Goal: Information Seeking & Learning: Understand process/instructions

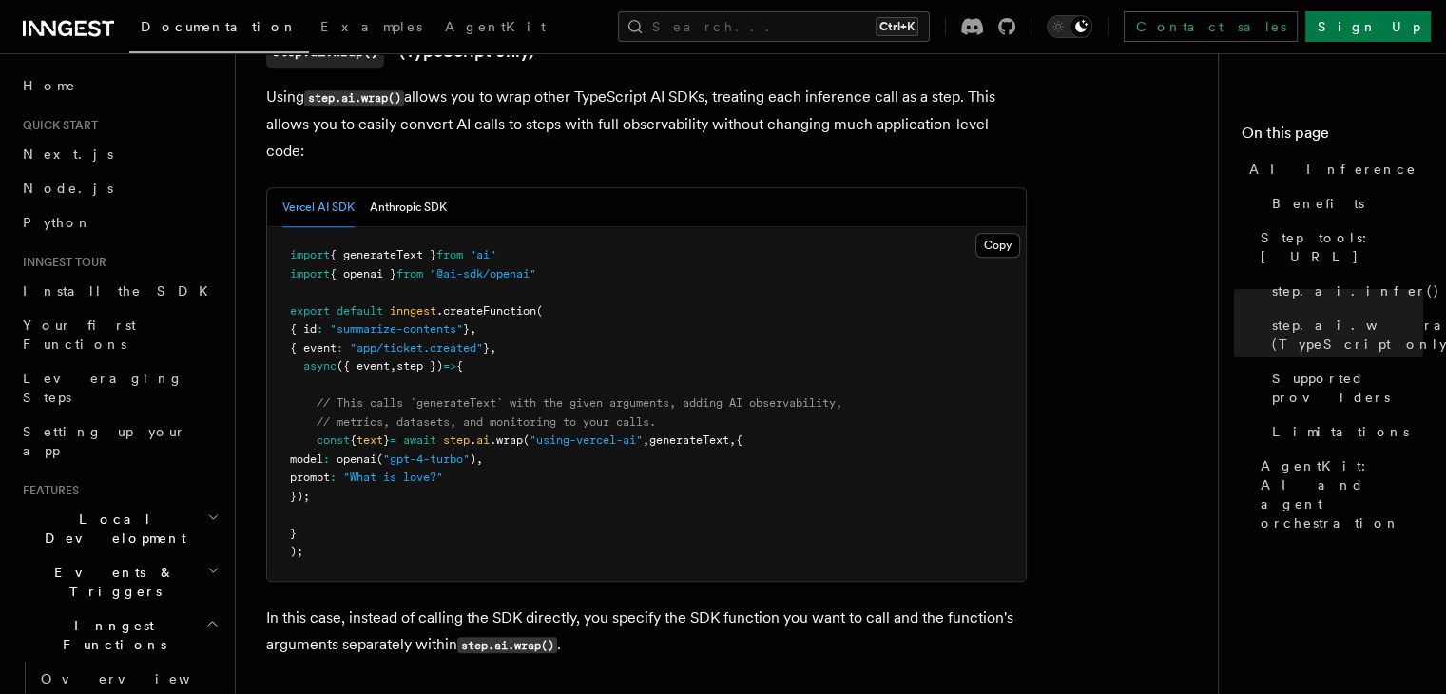
scroll to position [1890, 0]
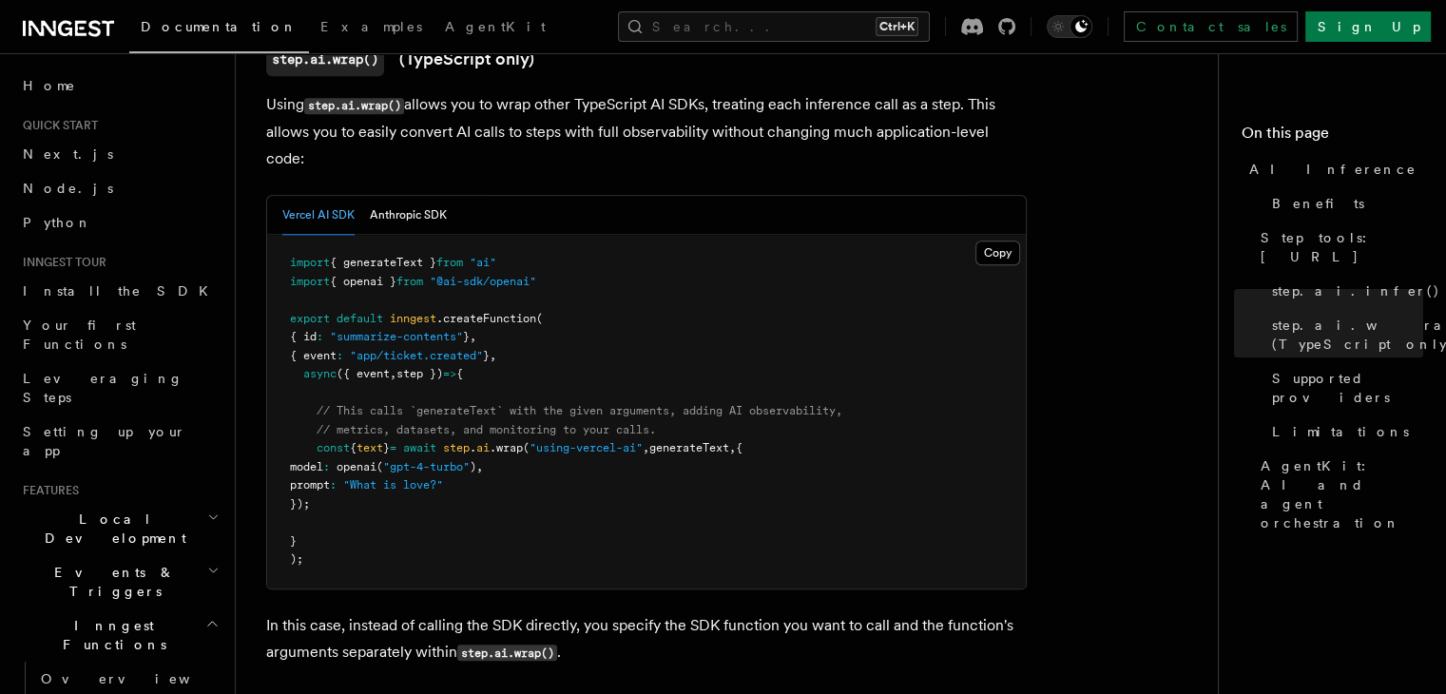
click at [596, 441] on span ""using-vercel-ai"" at bounding box center [586, 447] width 113 height 13
click at [592, 395] on pre "import { generateText } from "ai" import { openai } from "@ai-sdk/openai" expor…" at bounding box center [646, 412] width 759 height 354
click at [449, 460] on span ""gpt-4-turbo"" at bounding box center [426, 466] width 87 height 13
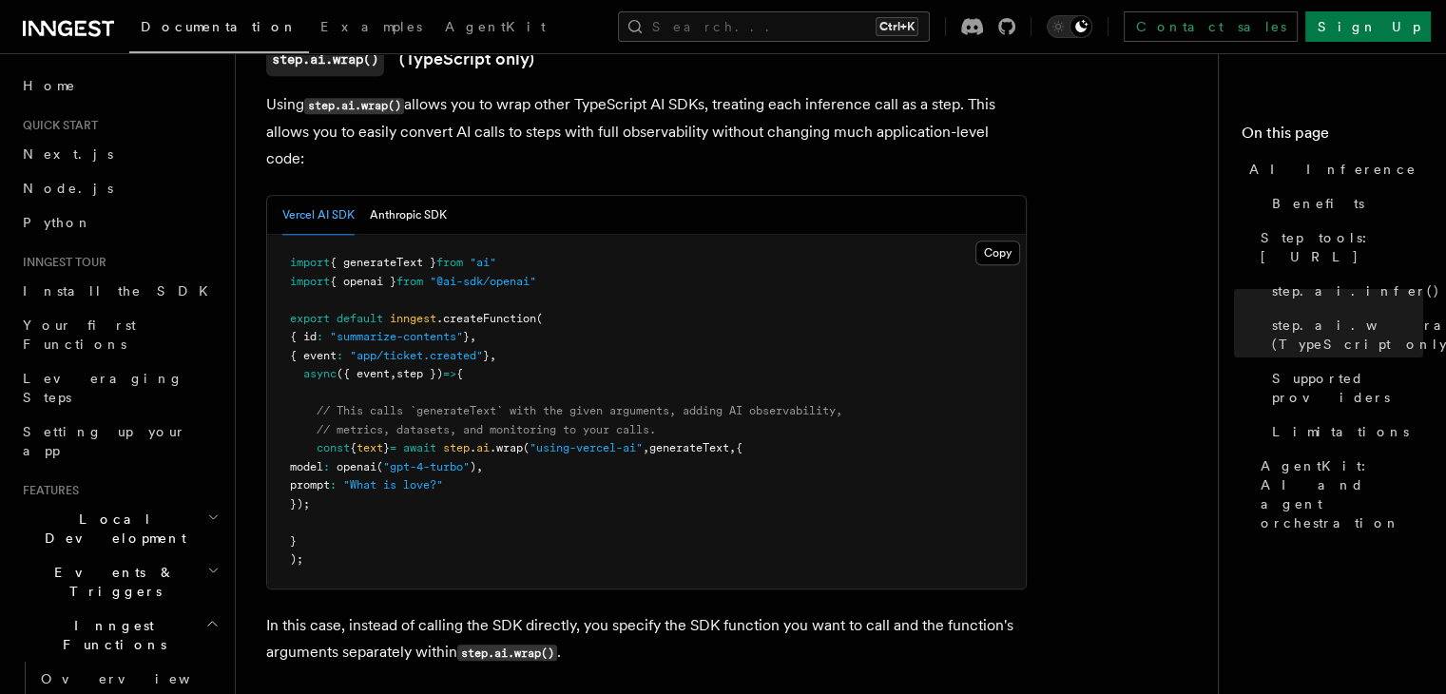
click at [441, 413] on pre "import { generateText } from "ai" import { openai } from "@ai-sdk/openai" expor…" at bounding box center [646, 412] width 759 height 354
click at [377, 460] on span "openai" at bounding box center [357, 466] width 40 height 13
click at [485, 235] on pre "import { generateText } from "ai" import { openai } from "@ai-sdk/openai" expor…" at bounding box center [646, 412] width 759 height 354
click at [510, 275] on span ""@ai-sdk/openai"" at bounding box center [483, 281] width 106 height 13
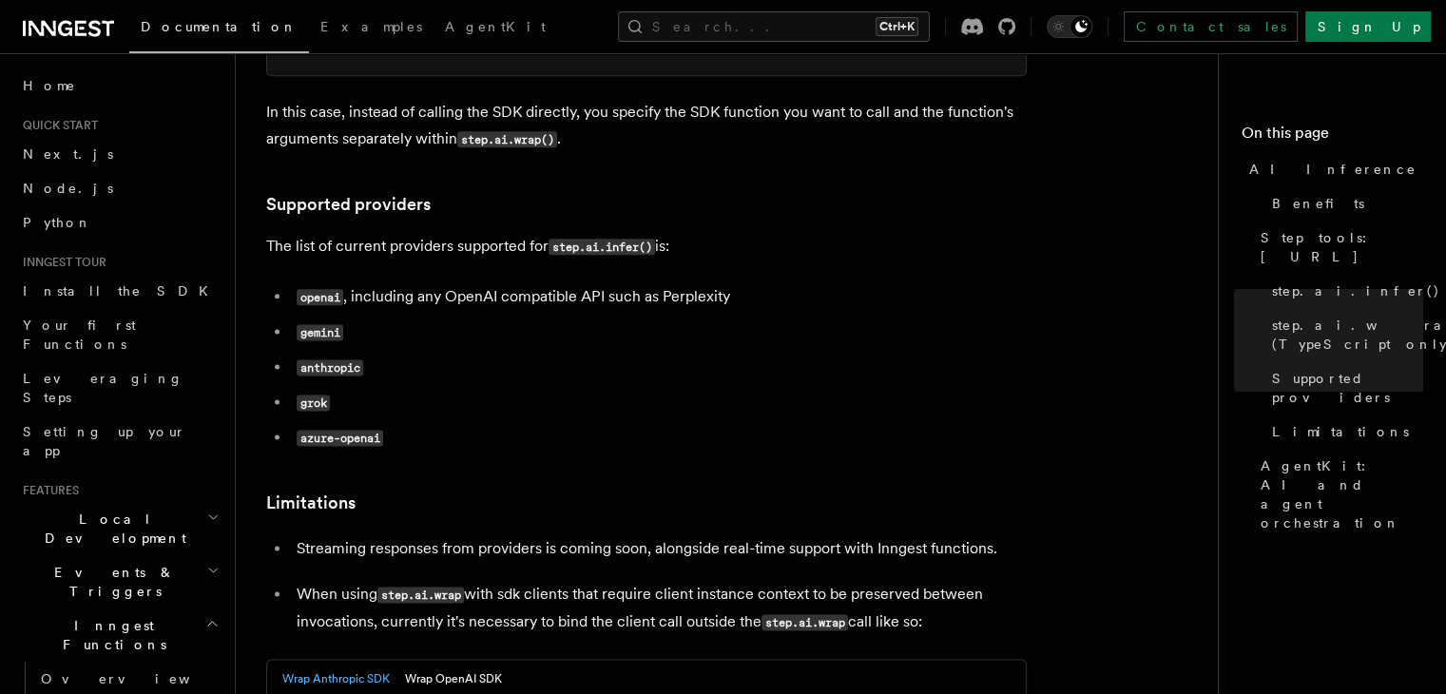
scroll to position [2407, 0]
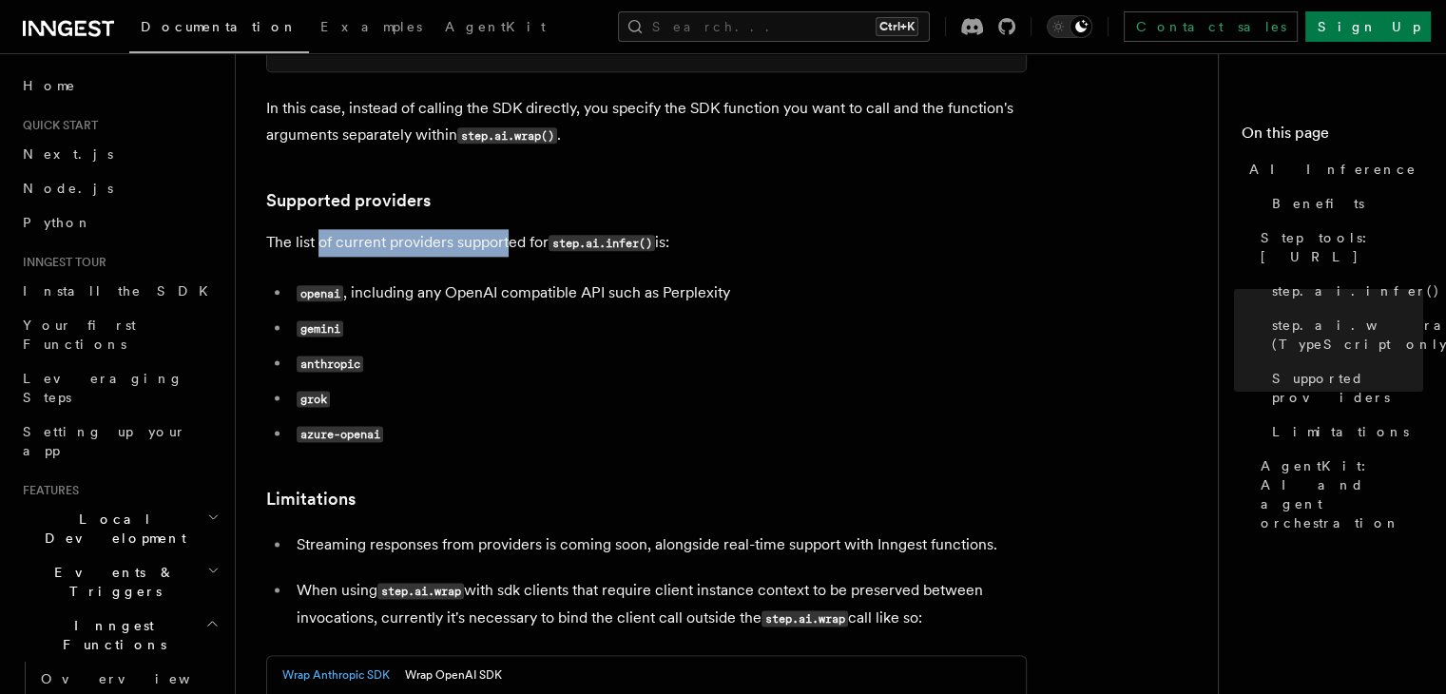
drag, startPoint x: 319, startPoint y: 147, endPoint x: 510, endPoint y: 164, distance: 190.9
click at [510, 229] on p "The list of current providers supported for step.ai.infer() is:" at bounding box center [646, 243] width 761 height 28
click at [591, 235] on code "step.ai.infer()" at bounding box center [602, 243] width 106 height 16
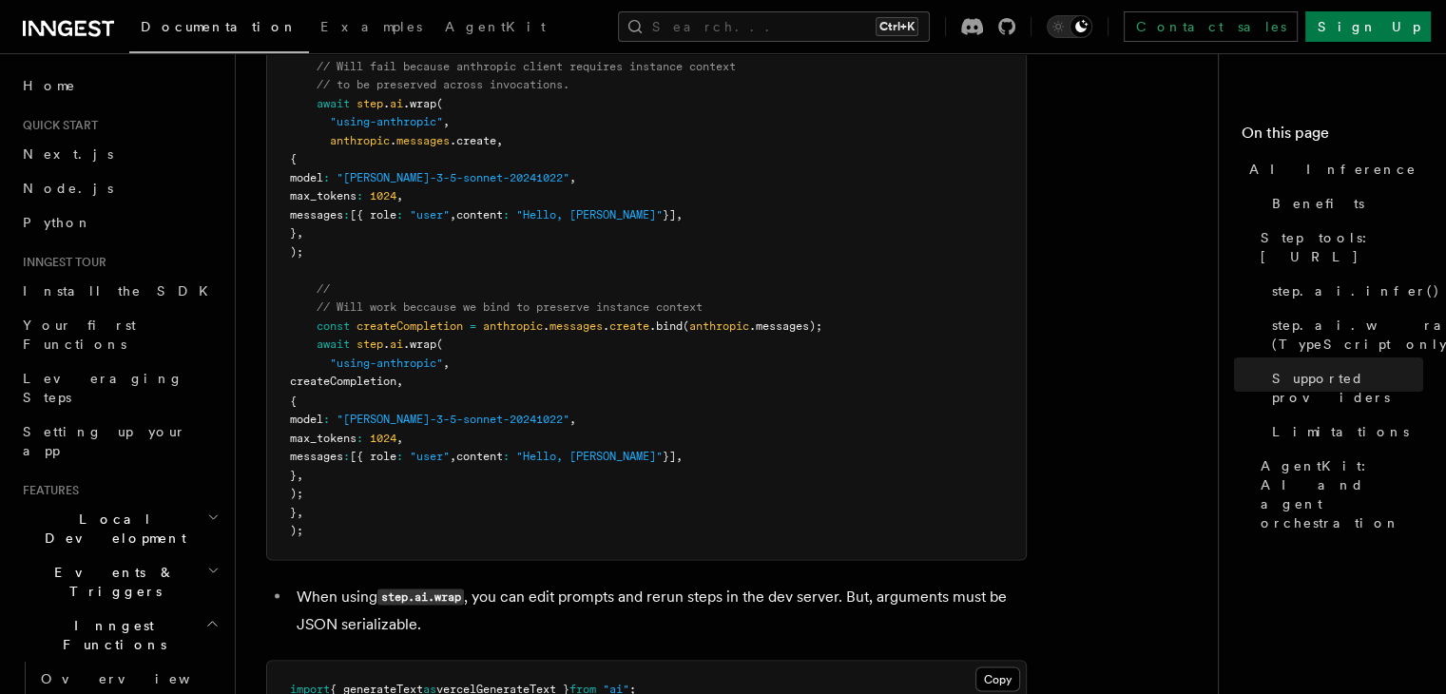
scroll to position [3244, 0]
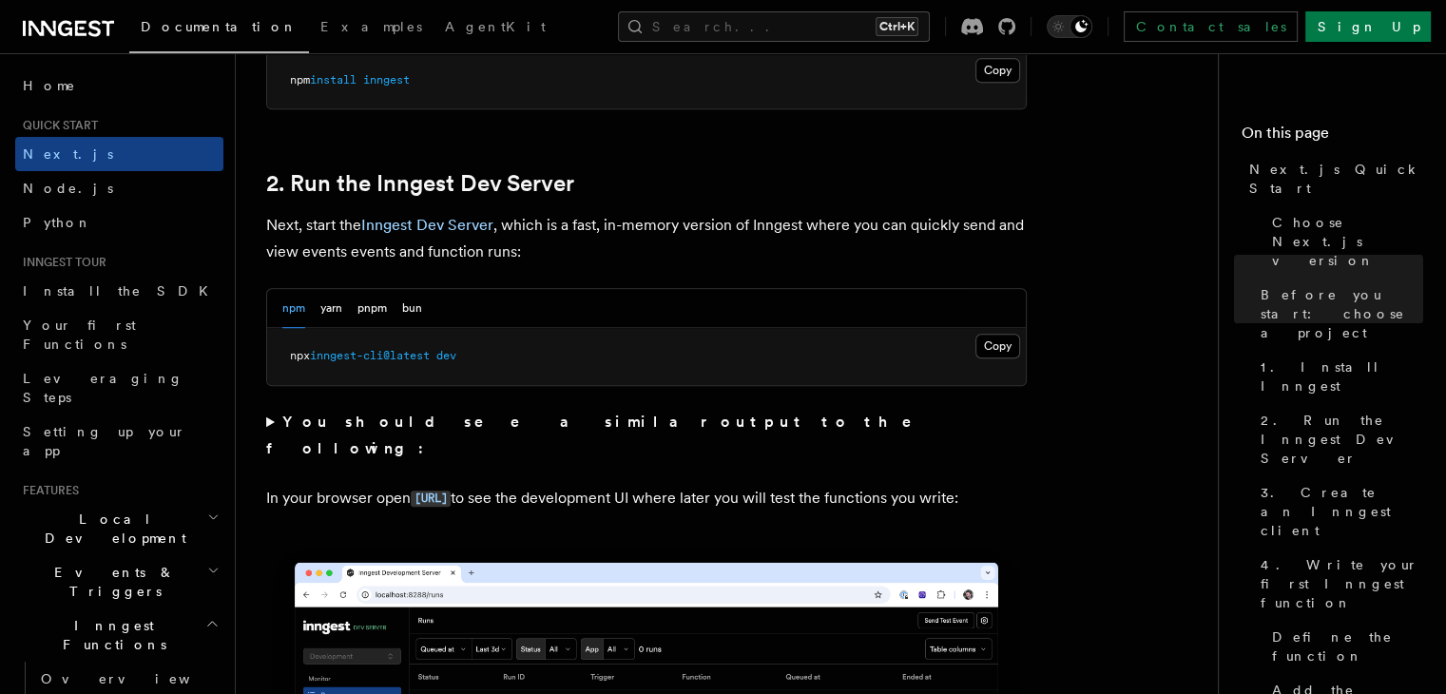
scroll to position [1242, 0]
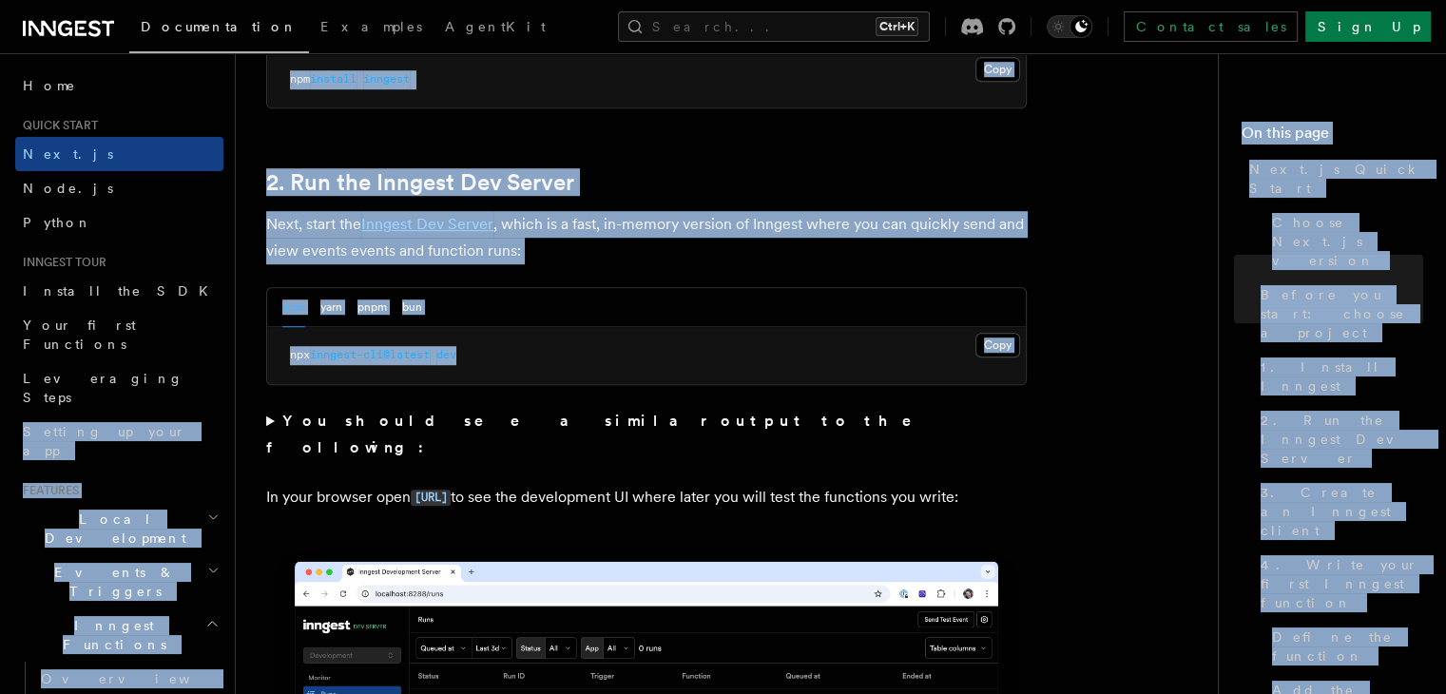
drag, startPoint x: 521, startPoint y: 349, endPoint x: 230, endPoint y: 355, distance: 291.0
click at [567, 380] on pre "npx inngest-cli@latest dev" at bounding box center [646, 355] width 759 height 57
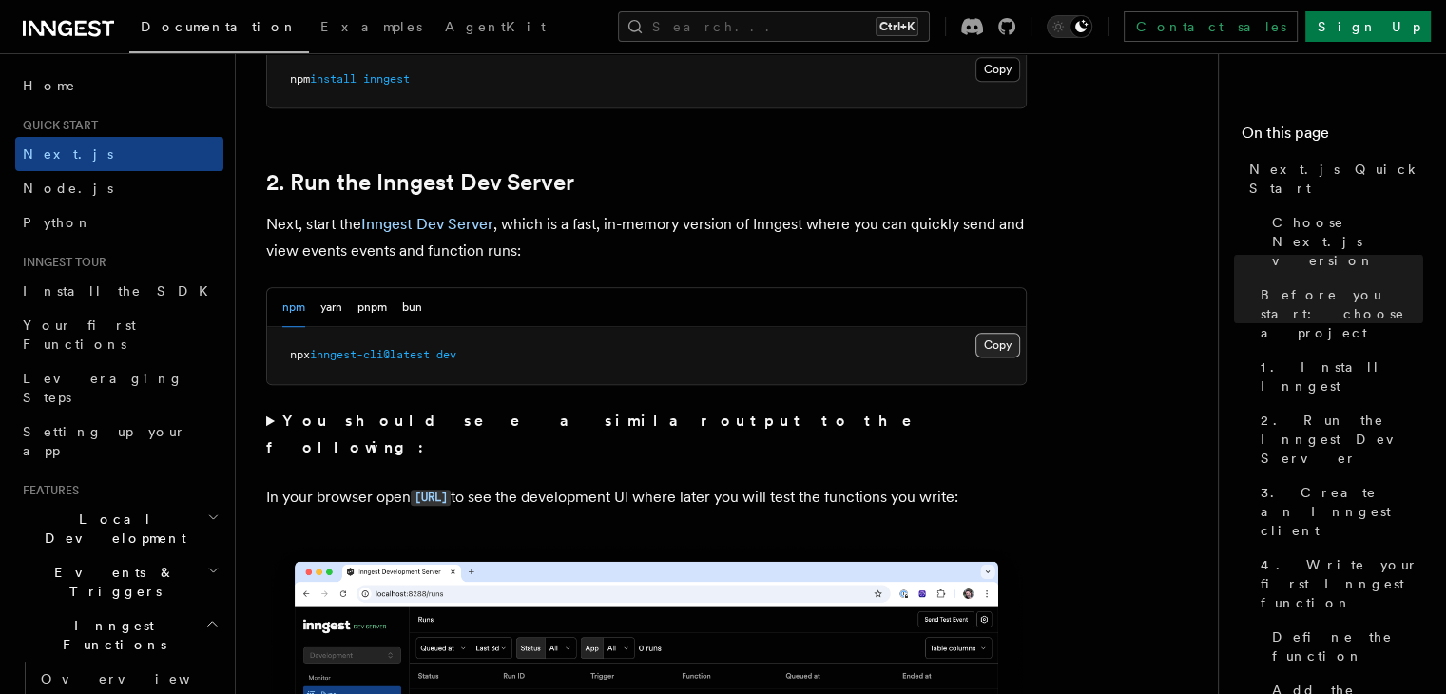
click at [983, 339] on button "Copy Copied" at bounding box center [997, 345] width 45 height 25
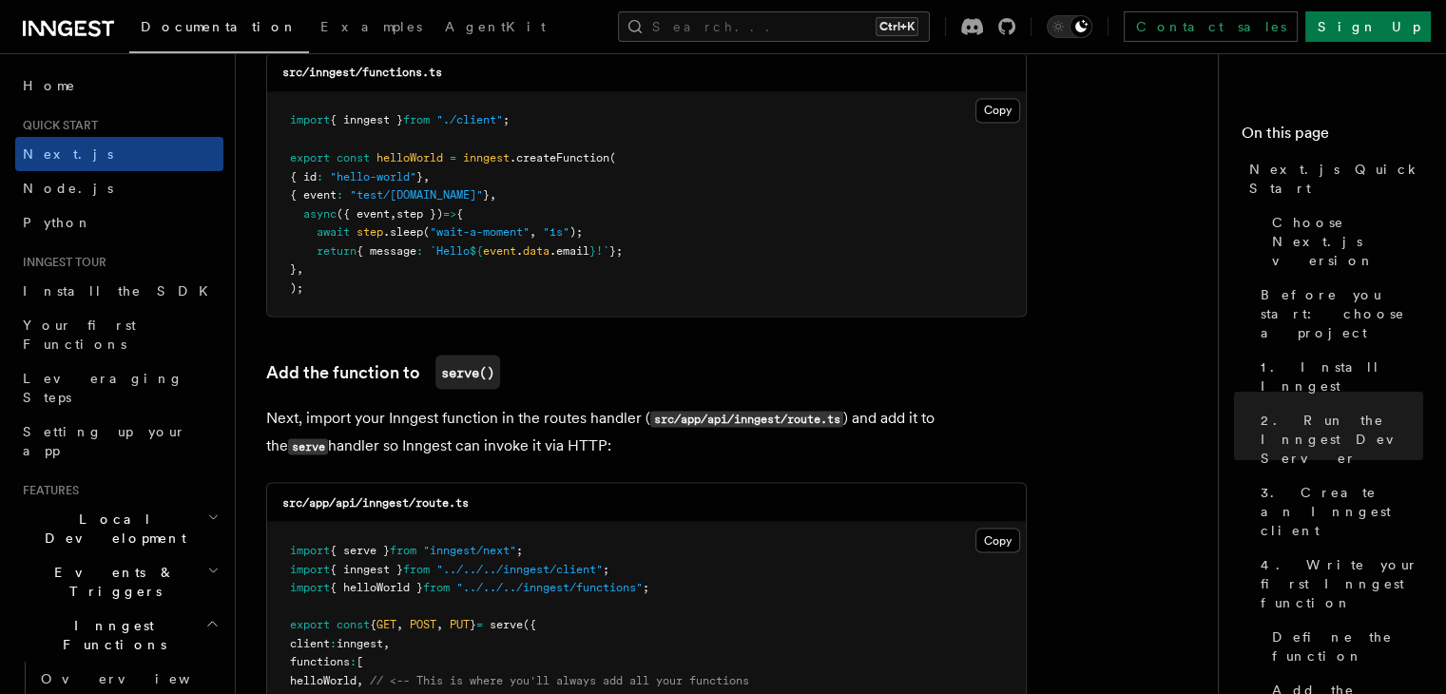
click at [461, 281] on pre "import { inngest } from "./client" ; export const helloWorld = inngest .createF…" at bounding box center [646, 203] width 759 height 223
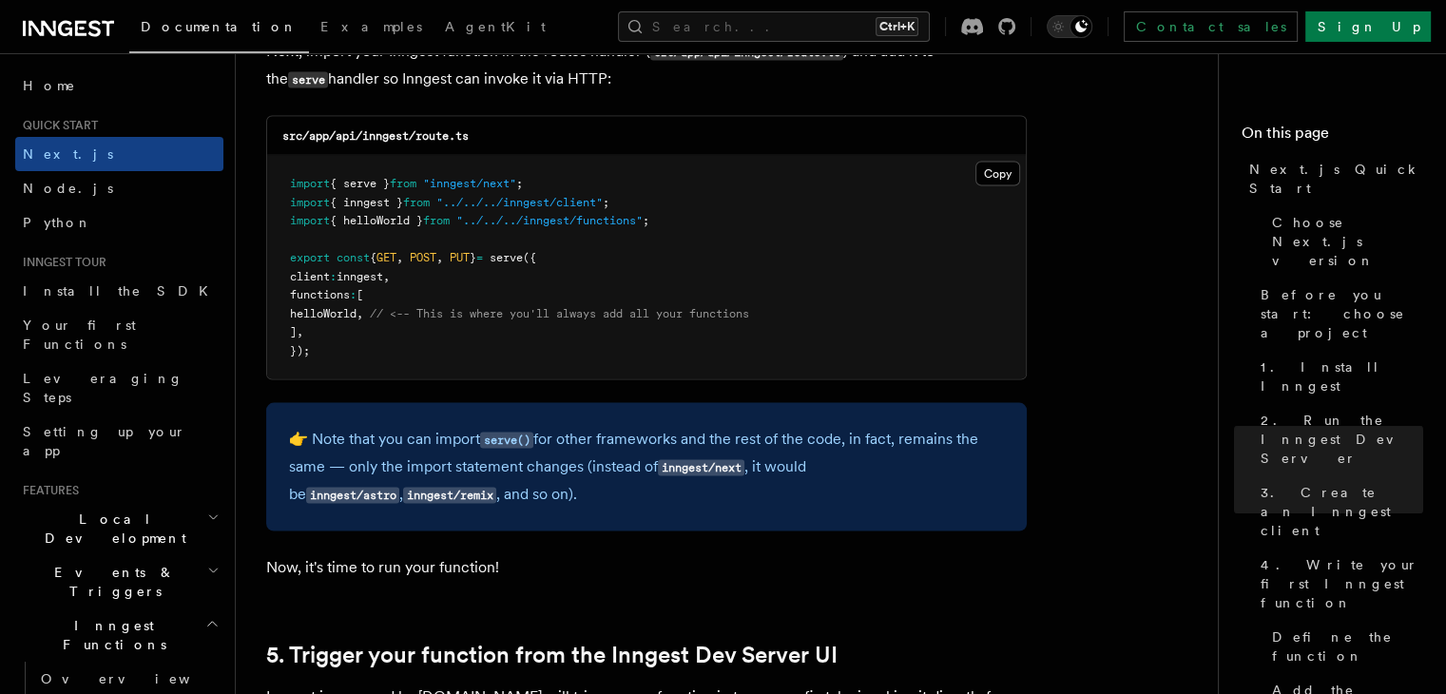
scroll to position [3970, 0]
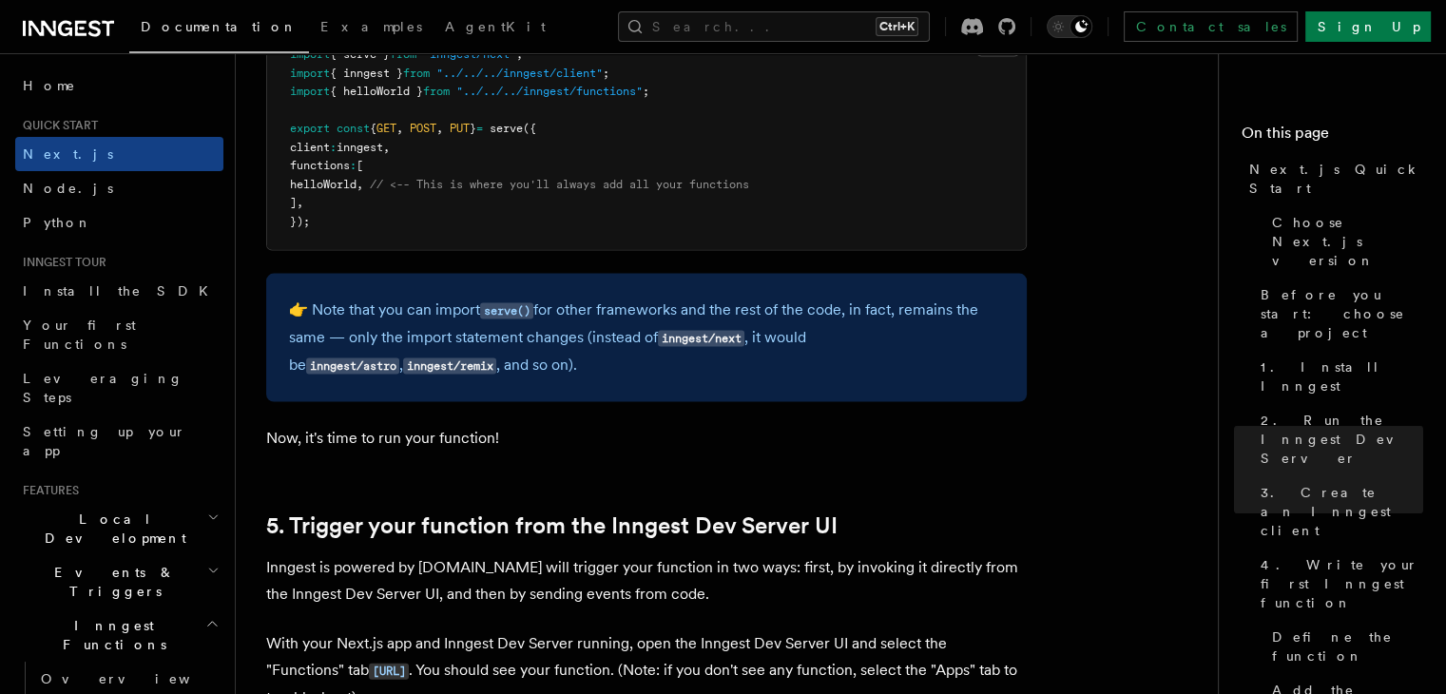
click at [384, 203] on pre "import { serve } from "inngest/next" ; import { inngest } from "../../../innges…" at bounding box center [646, 138] width 759 height 223
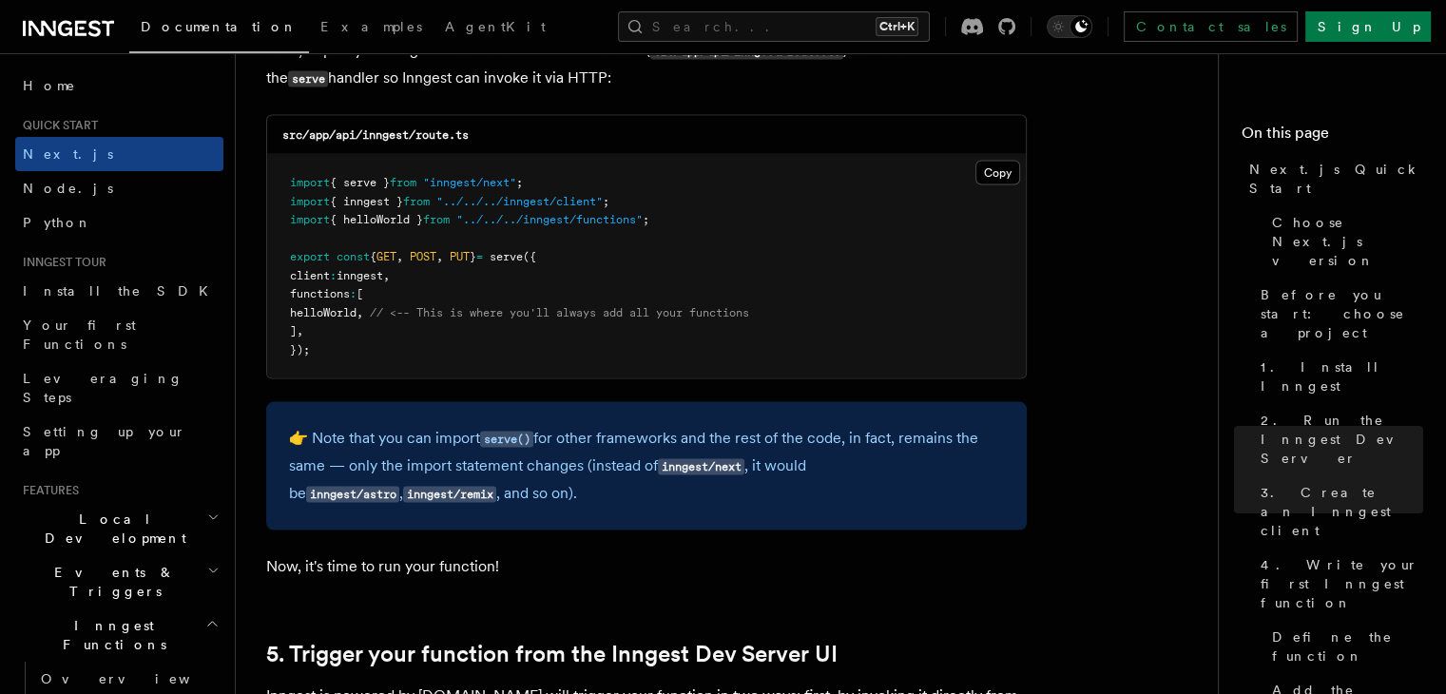
scroll to position [3758, 0]
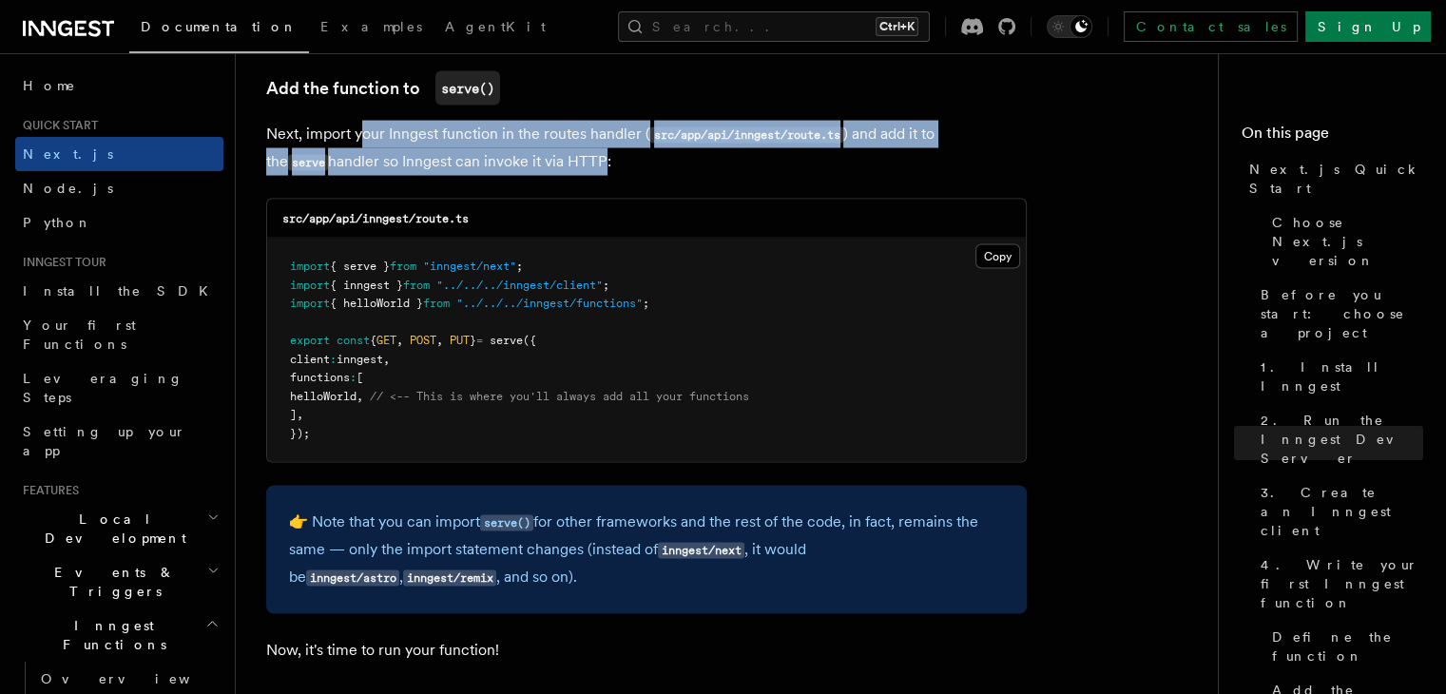
drag, startPoint x: 358, startPoint y: 145, endPoint x: 535, endPoint y: 177, distance: 179.6
click at [535, 176] on p "Next, import your Inngest function in the routes handler ( src/app/api/inngest/…" at bounding box center [646, 148] width 761 height 55
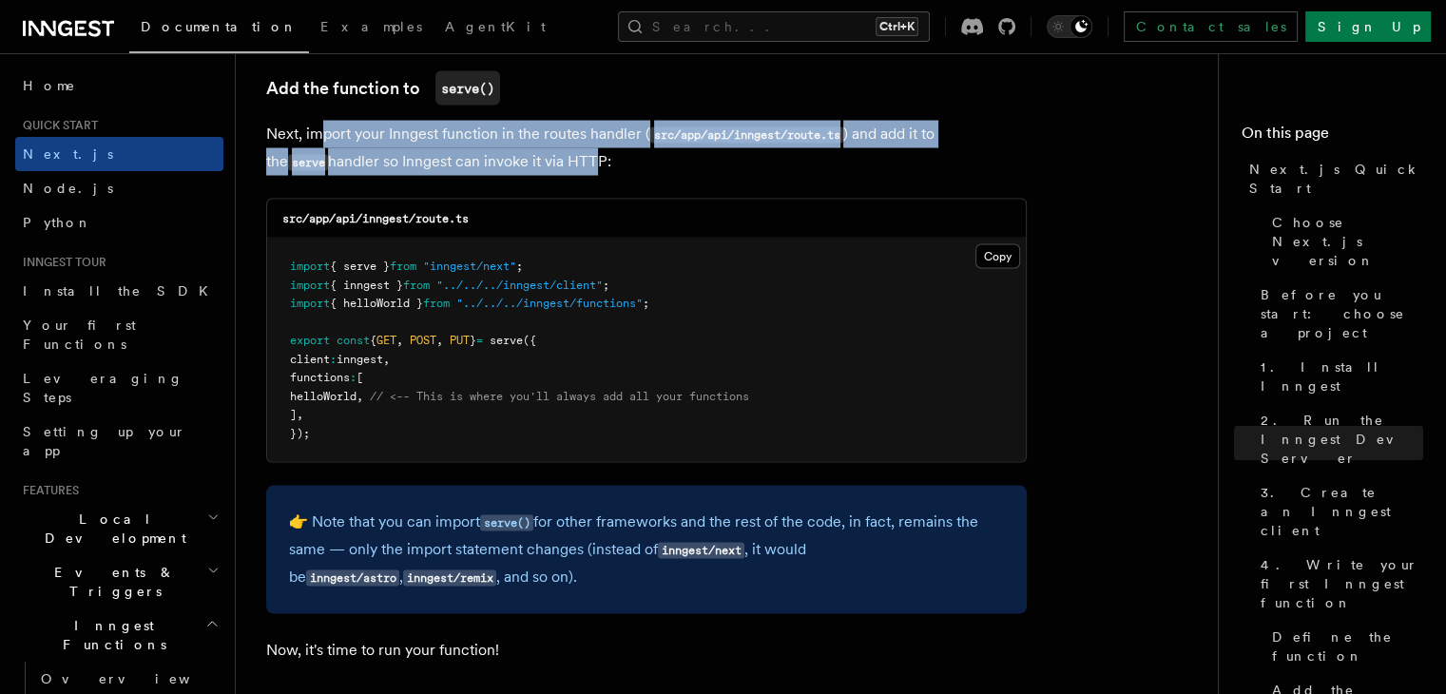
drag, startPoint x: 317, startPoint y: 136, endPoint x: 528, endPoint y: 161, distance: 212.5
click at [528, 161] on p "Next, import your Inngest function in the routes handler ( src/app/api/inngest/…" at bounding box center [646, 148] width 761 height 55
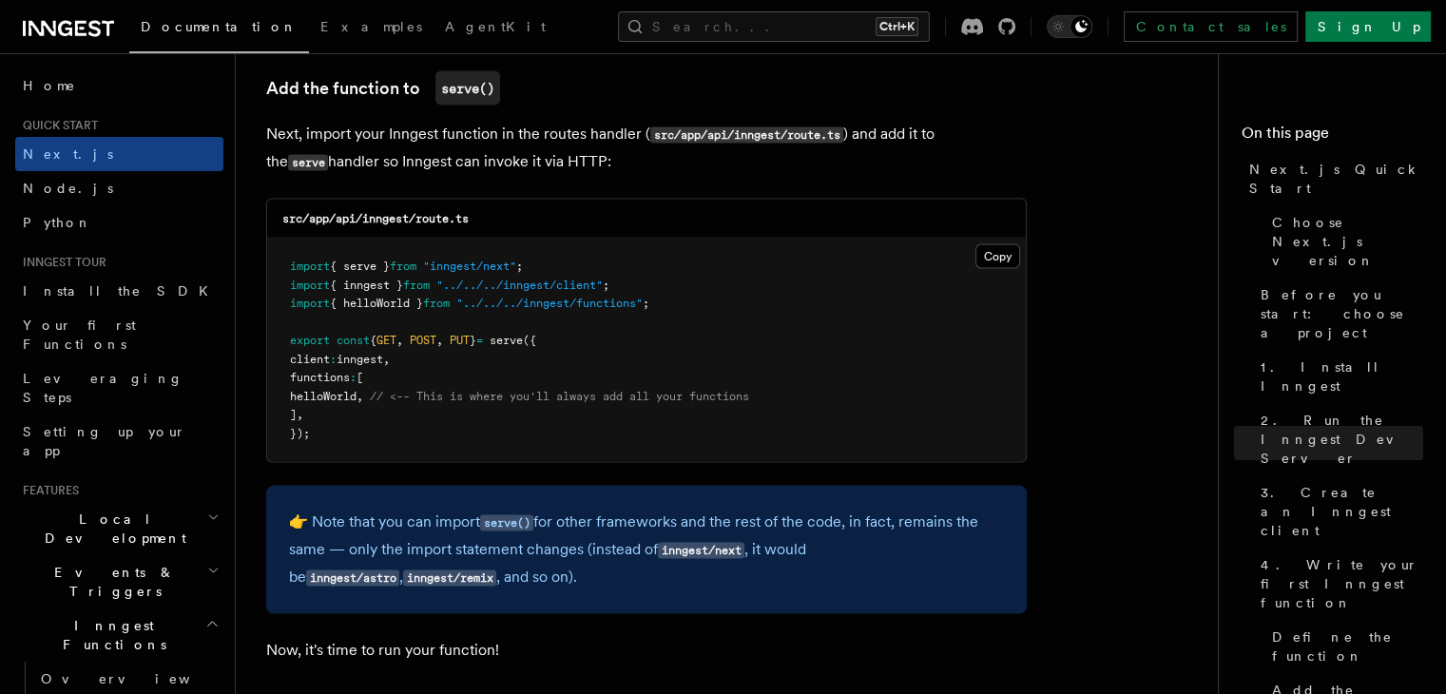
click at [547, 165] on p "Next, import your Inngest function in the routes handler ( src/app/api/inngest/…" at bounding box center [646, 148] width 761 height 55
drag, startPoint x: 491, startPoint y: 139, endPoint x: 707, endPoint y: 145, distance: 216.9
click at [707, 145] on p "Next, import your Inngest function in the routes handler ( src/app/api/inngest/…" at bounding box center [646, 148] width 761 height 55
click at [707, 160] on p "Next, import your Inngest function in the routes handler ( src/app/api/inngest/…" at bounding box center [646, 148] width 761 height 55
drag, startPoint x: 460, startPoint y: 269, endPoint x: 578, endPoint y: 262, distance: 118.1
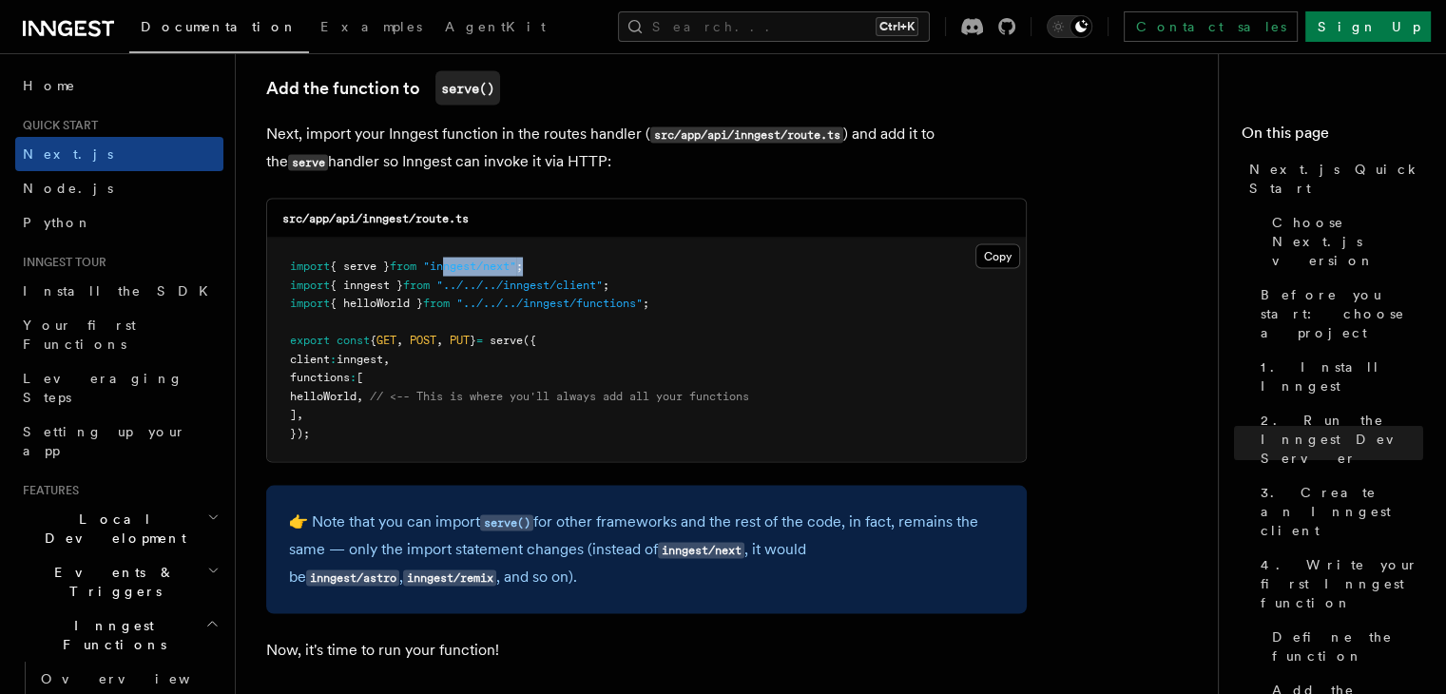
click at [578, 262] on pre "import { serve } from "inngest/next" ; import { inngest } from "../../../innges…" at bounding box center [646, 350] width 759 height 223
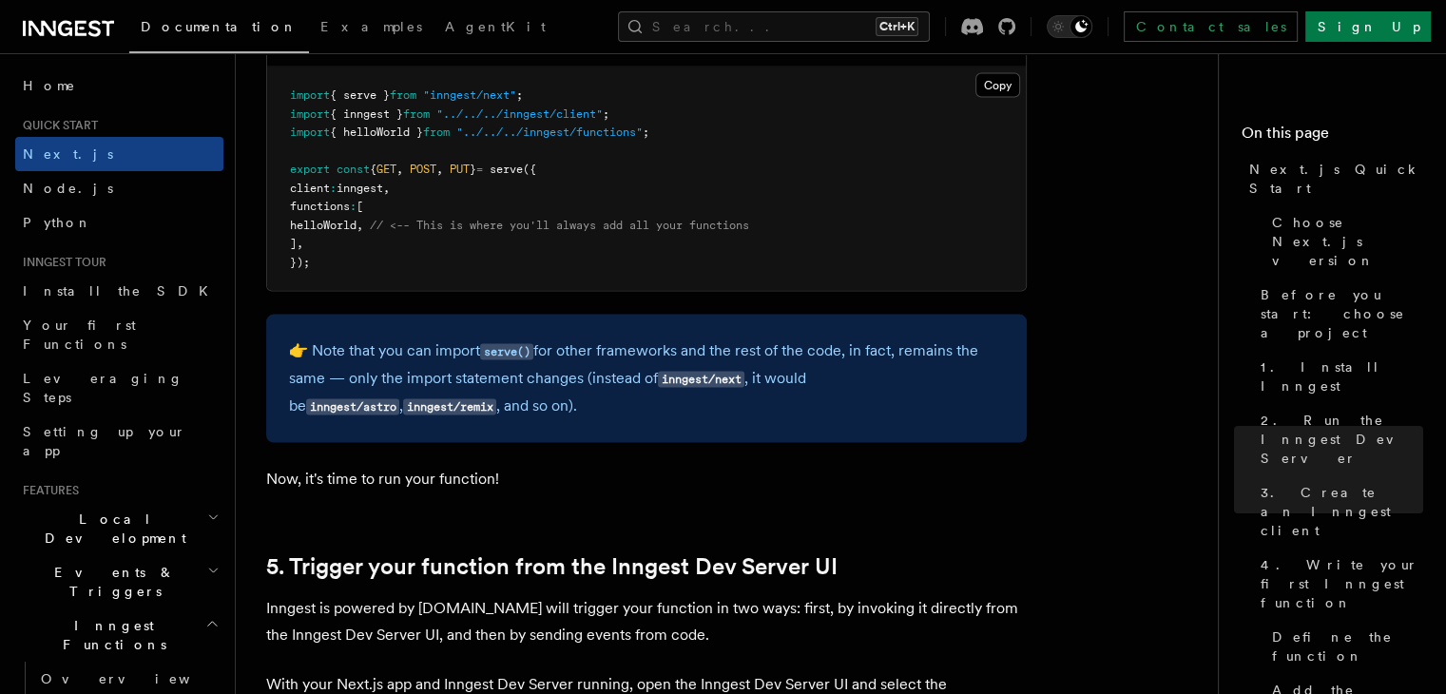
scroll to position [3933, 0]
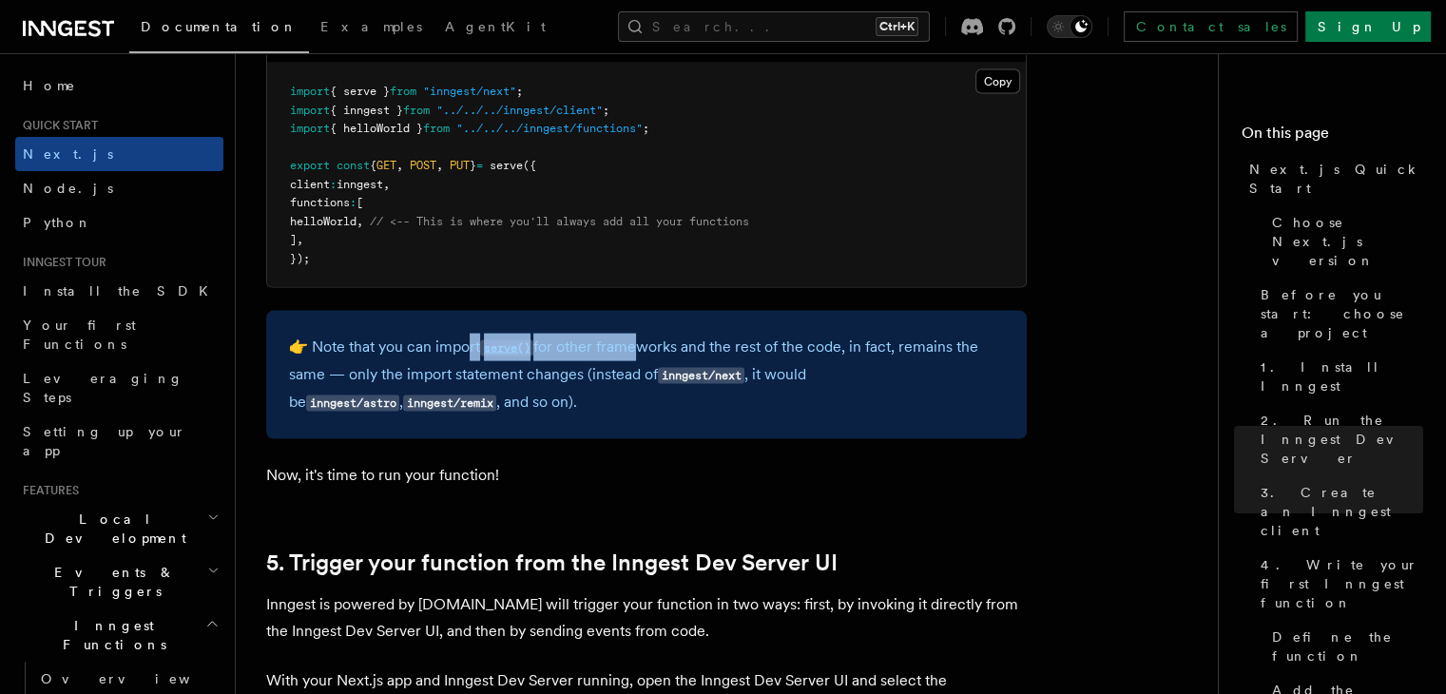
drag, startPoint x: 470, startPoint y: 351, endPoint x: 643, endPoint y: 358, distance: 173.2
click at [643, 358] on p "👉 Note that you can import serve() for other frameworks and the rest of the cod…" at bounding box center [646, 375] width 715 height 83
click at [647, 382] on p "👉 Note that you can import serve() for other frameworks and the rest of the cod…" at bounding box center [646, 375] width 715 height 83
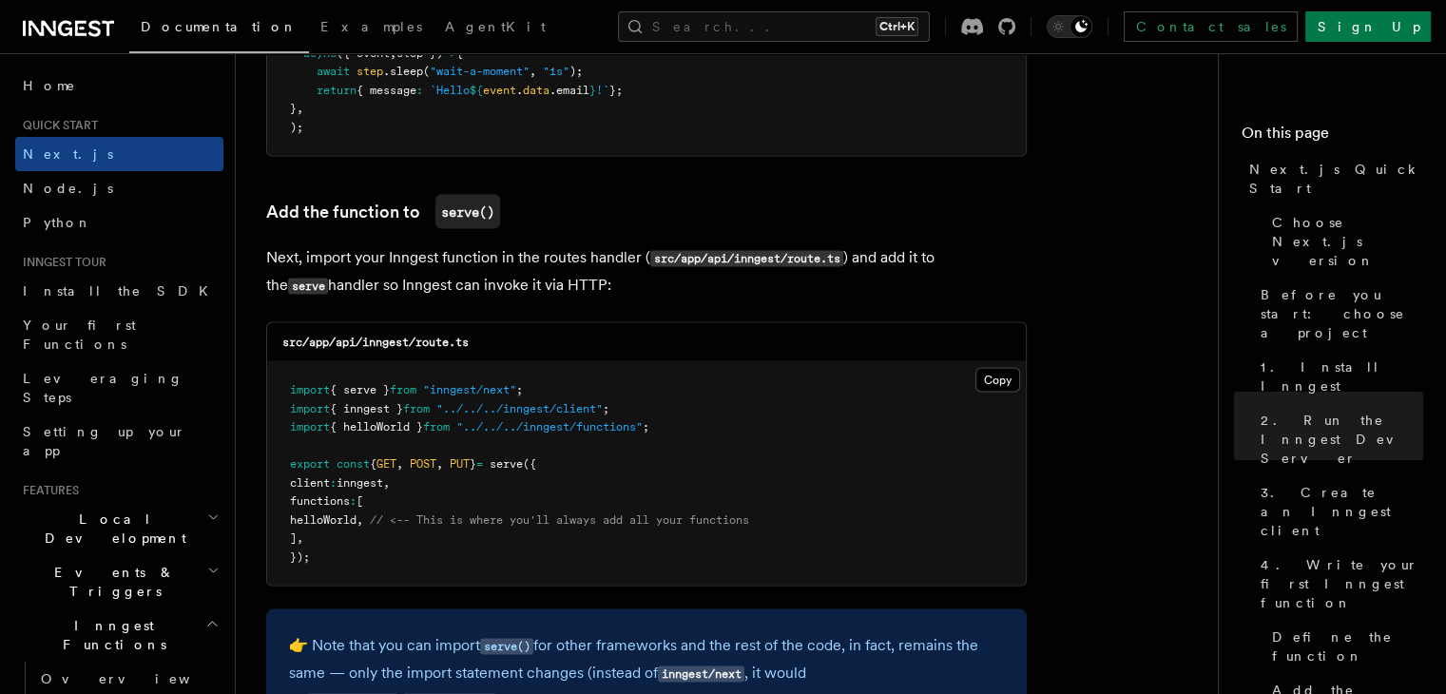
scroll to position [3636, 0]
click at [977, 385] on button "Copy Copied" at bounding box center [997, 379] width 45 height 25
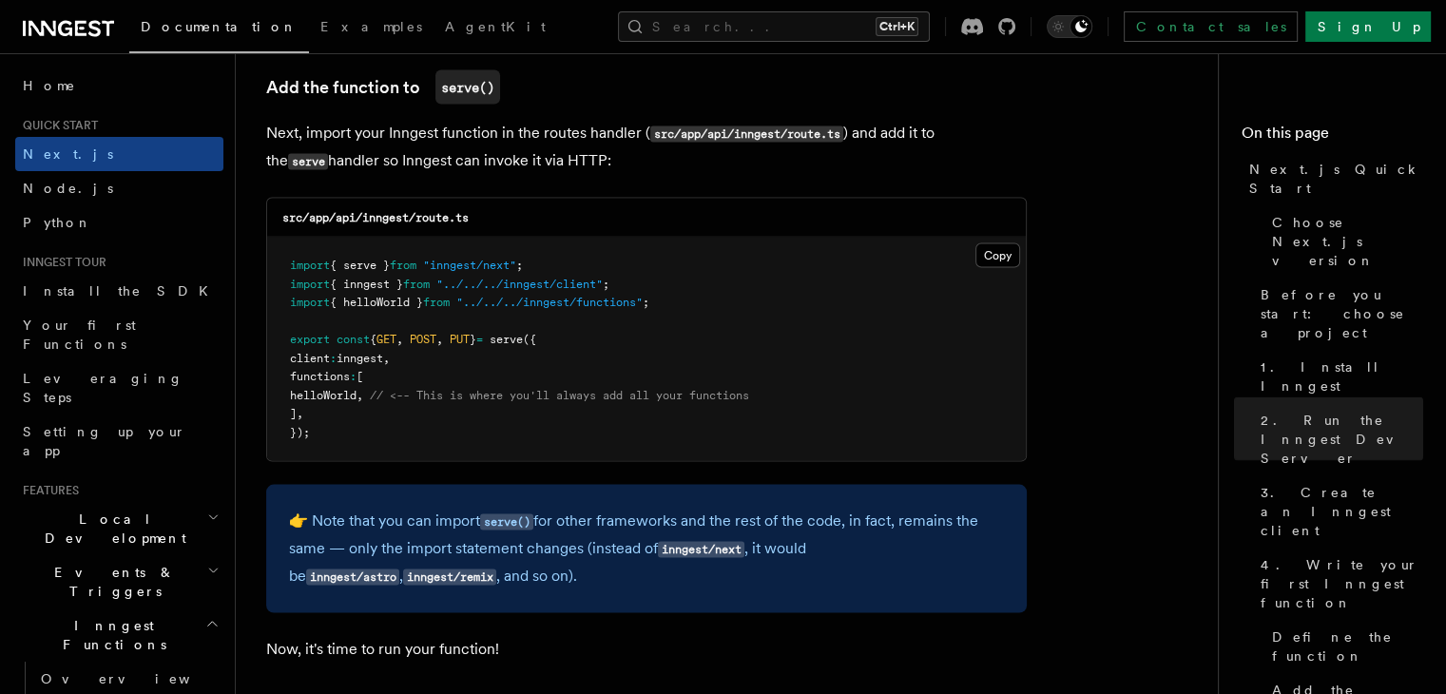
scroll to position [3764, 0]
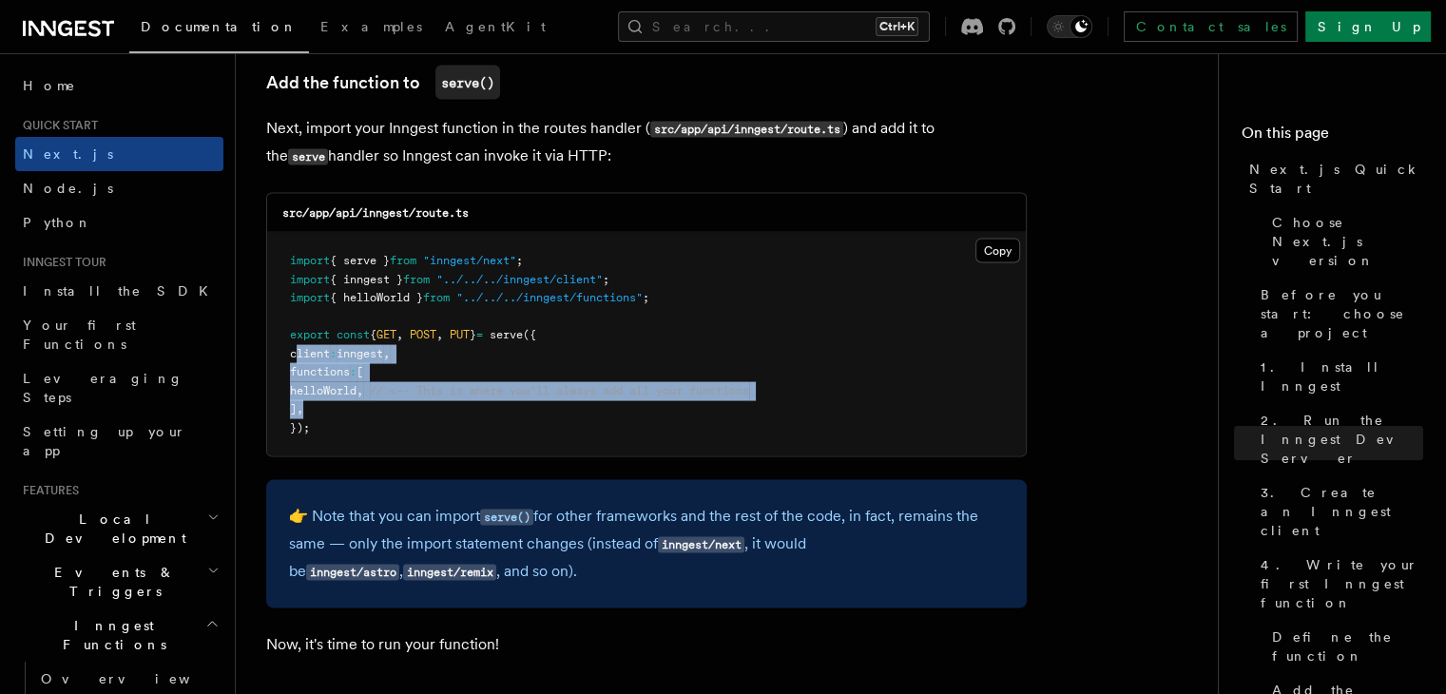
drag, startPoint x: 330, startPoint y: 410, endPoint x: 297, endPoint y: 356, distance: 63.6
click at [297, 356] on pre "import { serve } from "inngest/next" ; import { inngest } from "../../../innges…" at bounding box center [646, 344] width 759 height 223
click at [318, 412] on pre "import { serve } from "inngest/next" ; import { inngest } from "../../../innges…" at bounding box center [646, 344] width 759 height 223
drag, startPoint x: 325, startPoint y: 433, endPoint x: 276, endPoint y: 336, distance: 108.9
click at [276, 336] on pre "import { serve } from "inngest/next" ; import { inngest } from "../../../innges…" at bounding box center [646, 344] width 759 height 223
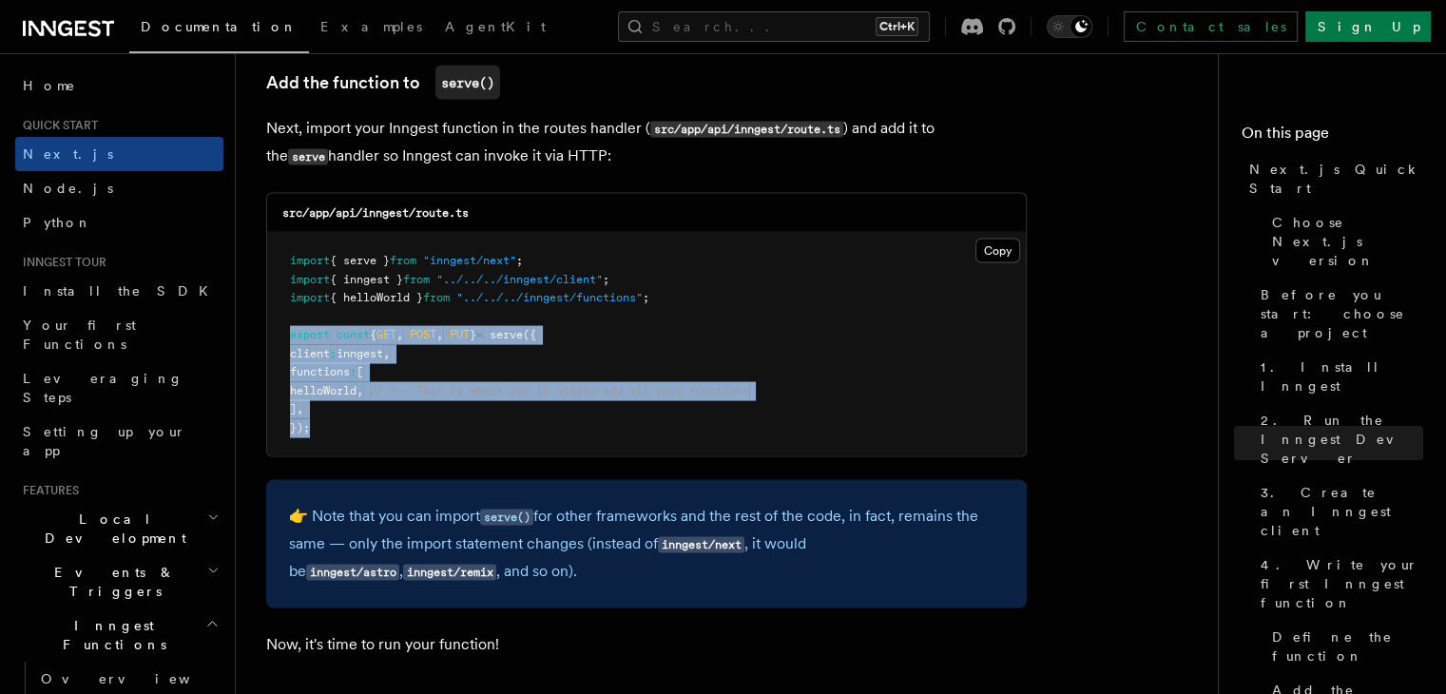
copy code "export const { GET , POST , PUT } = serve ({ client : inngest , functions : [ h…"
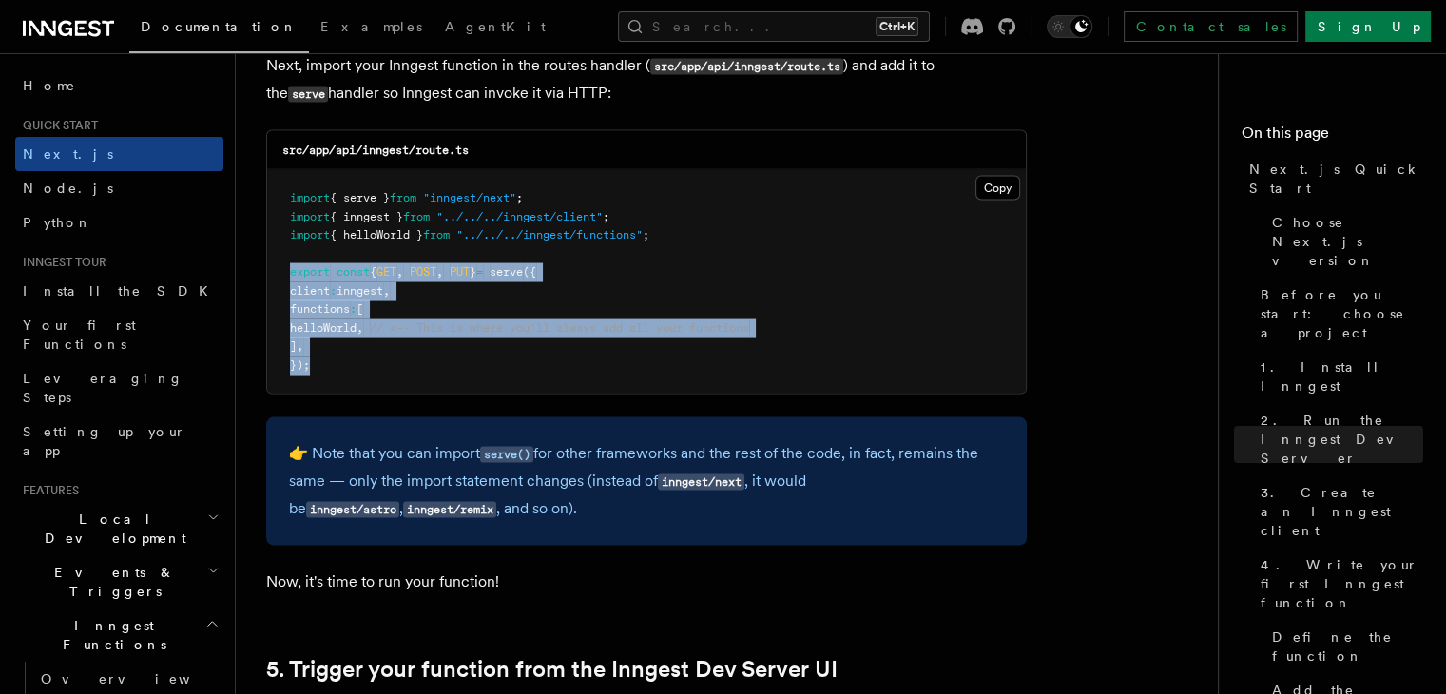
scroll to position [3829, 0]
